Goal: Transaction & Acquisition: Download file/media

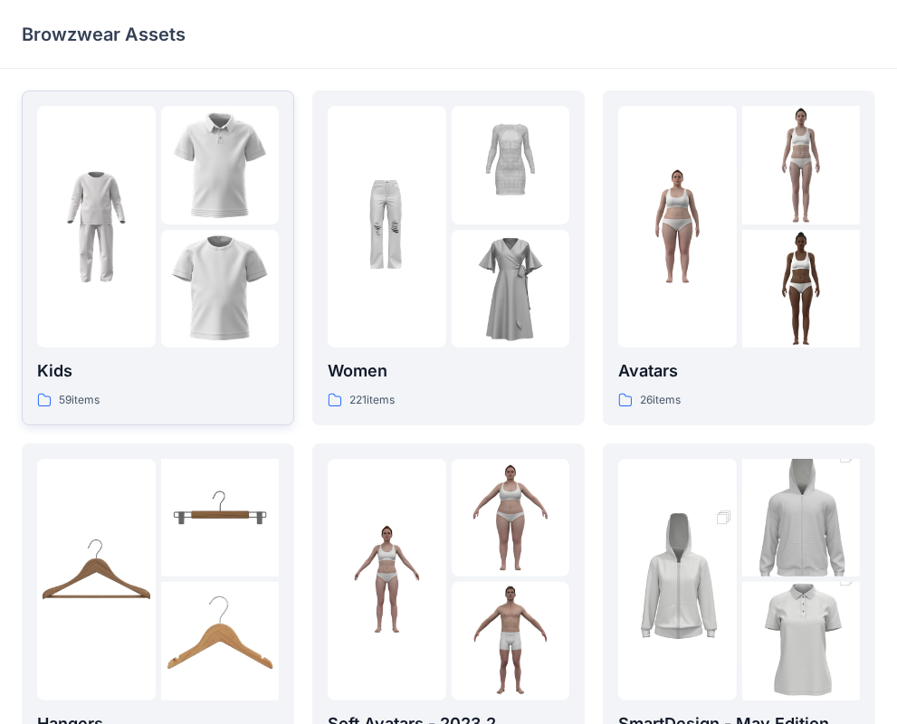
click at [189, 271] on img at bounding box center [220, 289] width 119 height 119
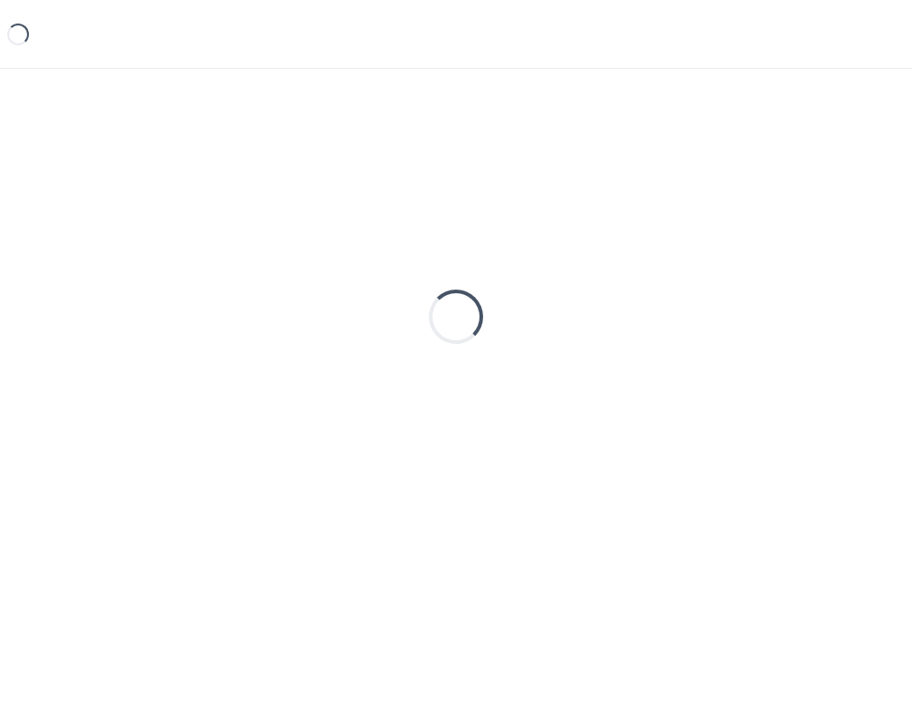
click at [189, 271] on div "Loading..." at bounding box center [456, 317] width 869 height 453
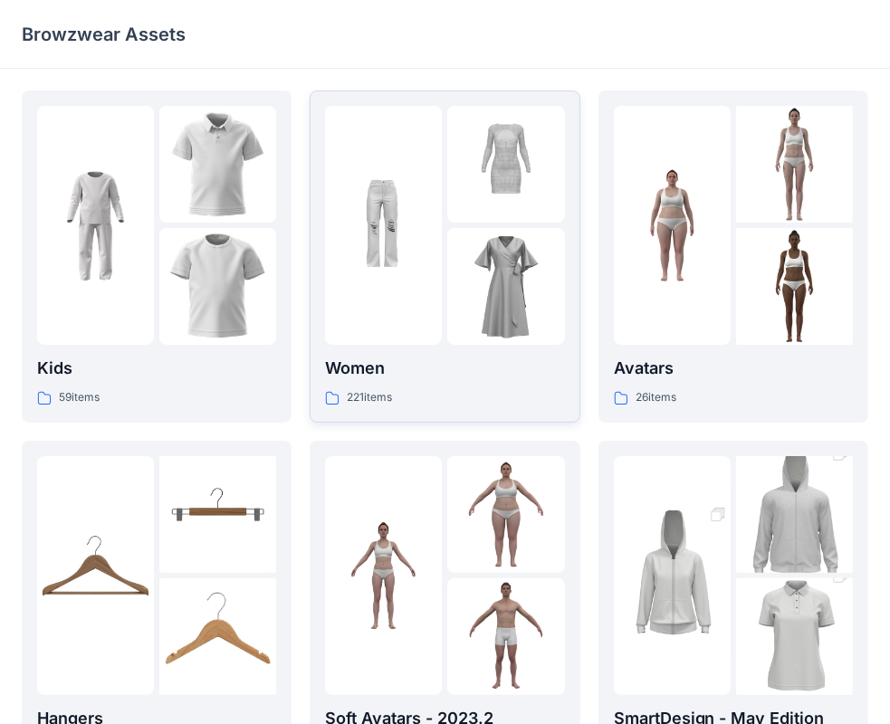
click at [486, 222] on img at bounding box center [505, 164] width 117 height 117
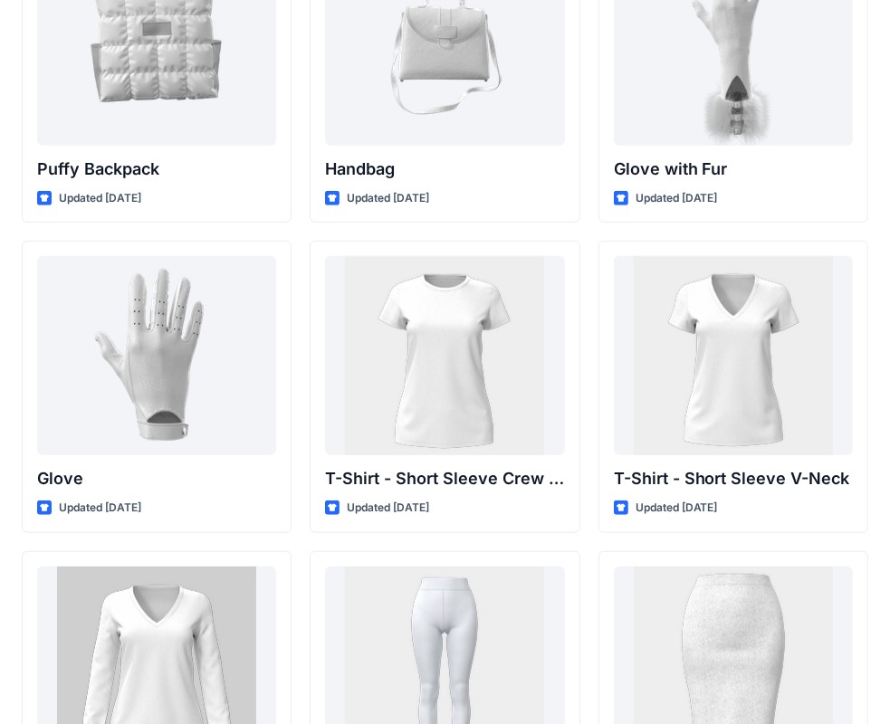
scroll to position [14132, 0]
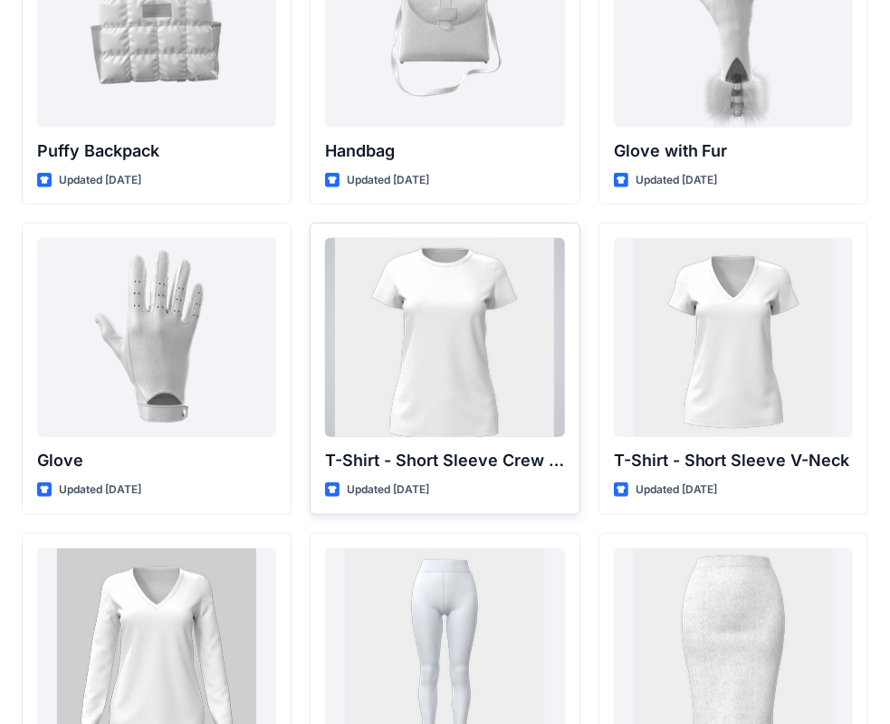
click at [433, 387] on div at bounding box center [444, 337] width 239 height 199
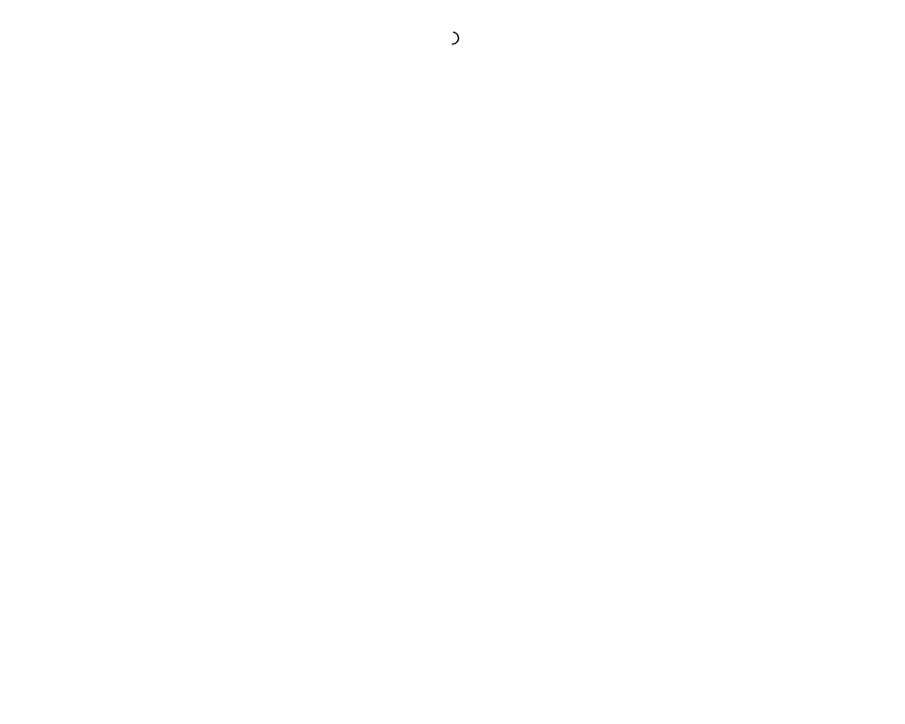
click at [433, 387] on div at bounding box center [452, 362] width 905 height 724
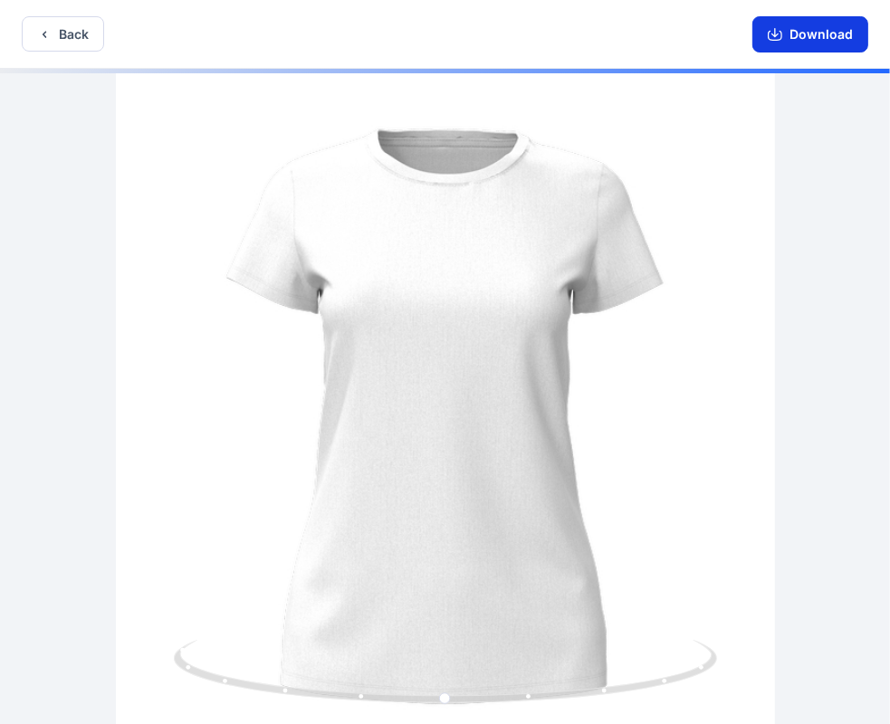
click at [785, 33] on button "Download" at bounding box center [810, 34] width 116 height 36
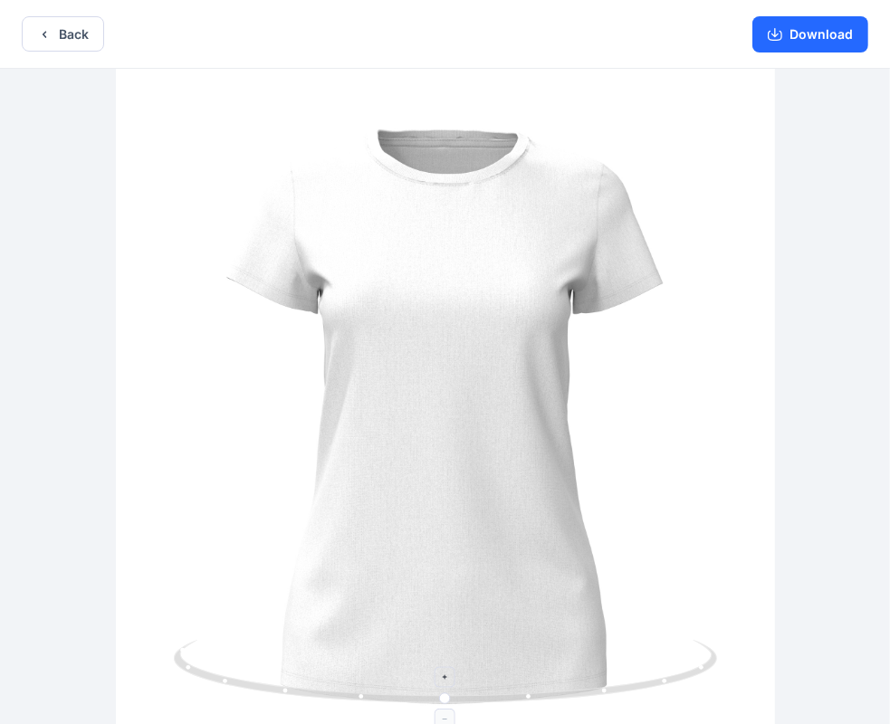
drag, startPoint x: 440, startPoint y: 512, endPoint x: 462, endPoint y: 660, distance: 149.1
click at [524, 521] on div at bounding box center [445, 398] width 890 height 659
